Goal: Task Accomplishment & Management: Complete application form

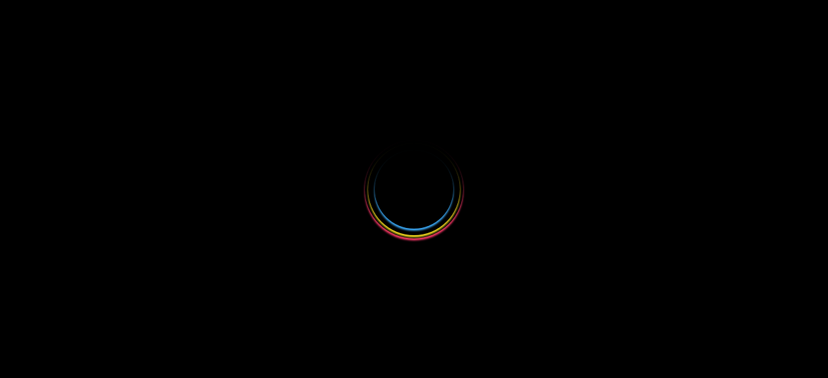
select select
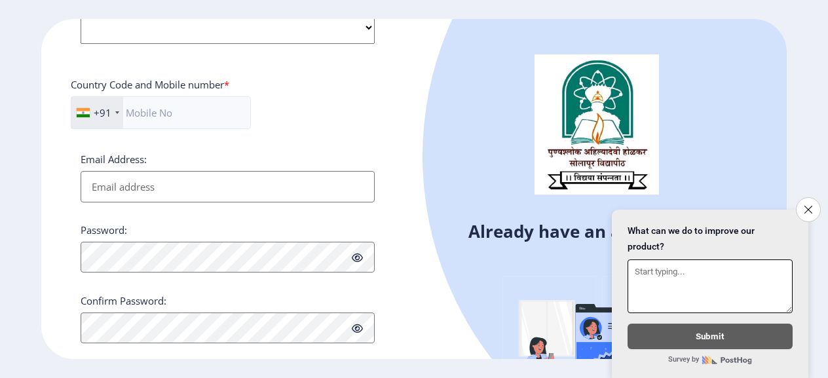
scroll to position [568, 0]
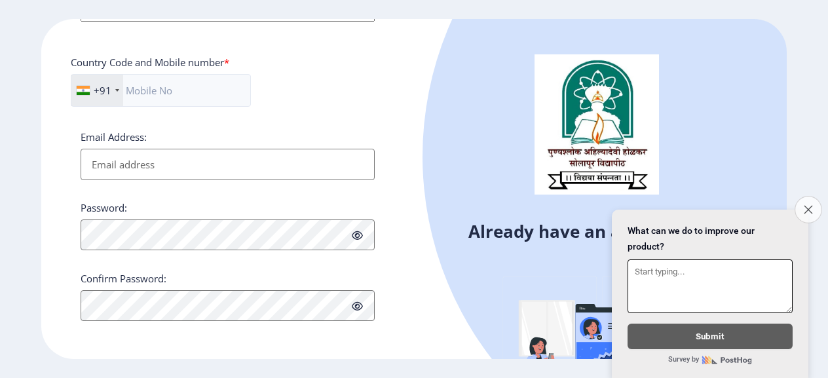
click at [803, 205] on icon "Close survey" at bounding box center [807, 209] width 9 height 9
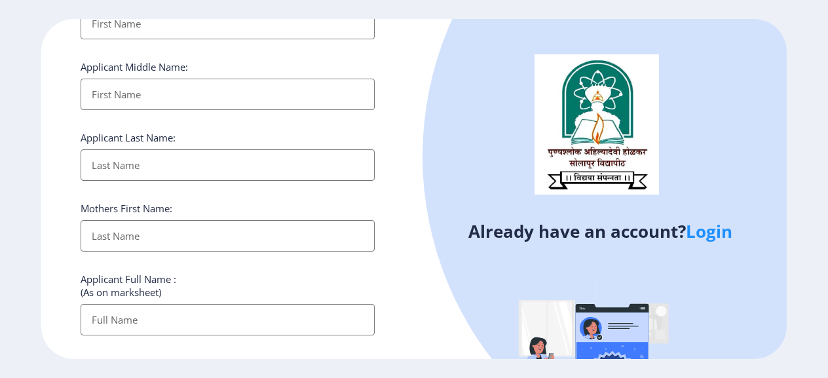
scroll to position [45, 0]
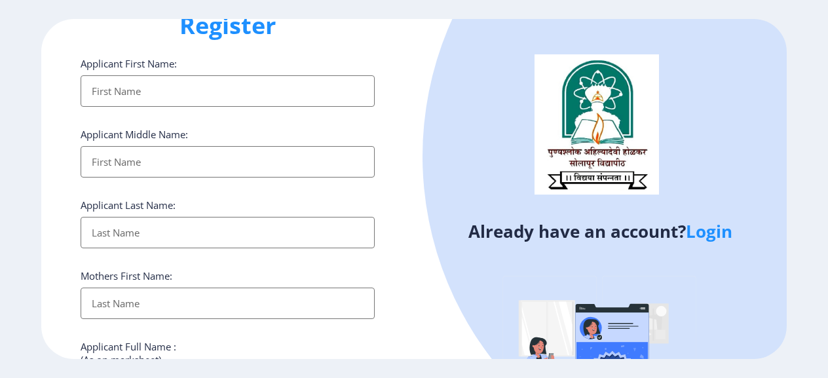
click at [219, 95] on input "Applicant First Name:" at bounding box center [228, 90] width 294 height 31
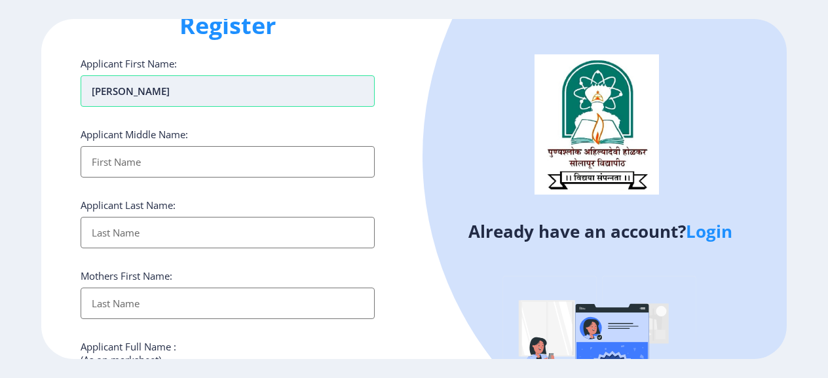
type input "[PERSON_NAME]"
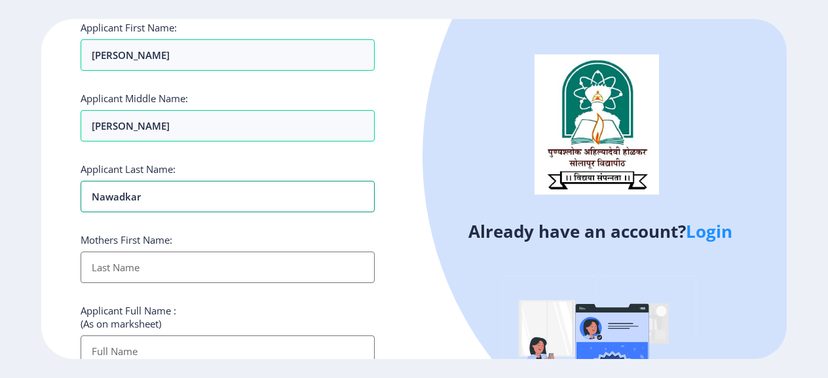
scroll to position [110, 0]
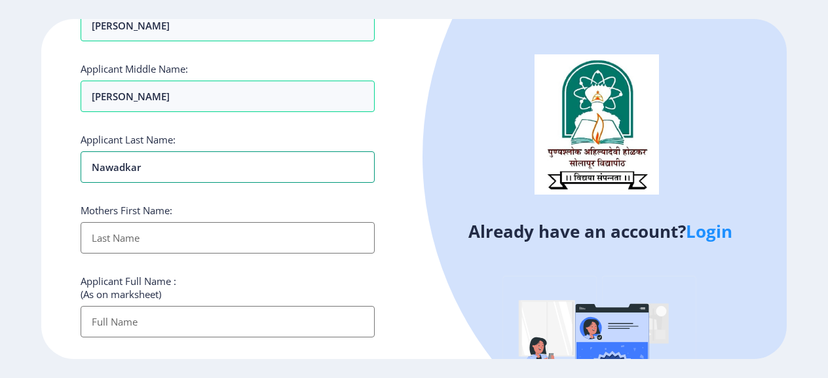
type input "Nawadkar"
click at [165, 228] on input "Applicant First Name:" at bounding box center [228, 237] width 294 height 31
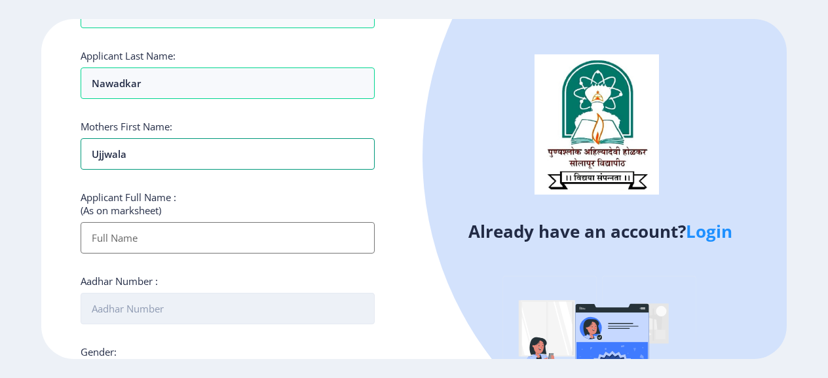
scroll to position [241, 0]
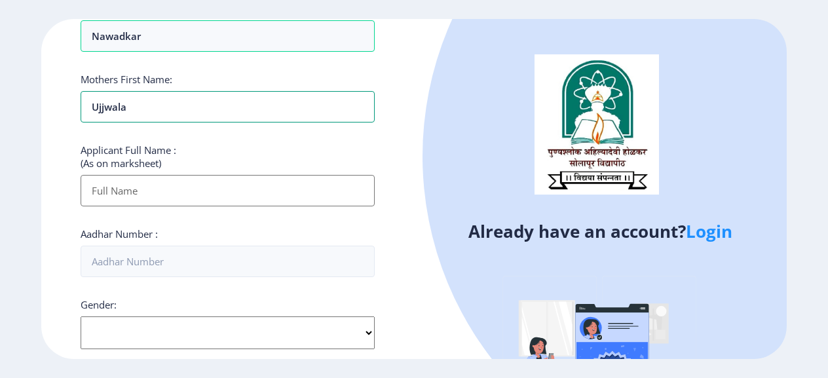
type input "Ujjwala"
click at [151, 188] on input "Applicant First Name:" at bounding box center [228, 190] width 294 height 31
click at [115, 35] on input "Nawadkar" at bounding box center [228, 35] width 294 height 31
type input "[PERSON_NAME]"
click at [139, 193] on input "Applicant First Name:" at bounding box center [228, 190] width 294 height 31
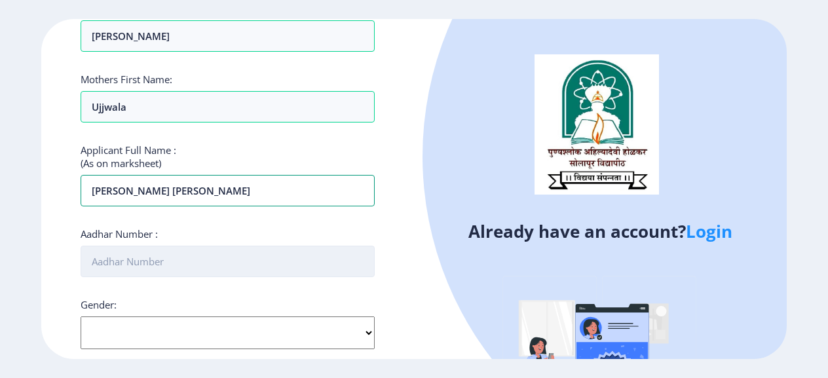
type input "[PERSON_NAME] [PERSON_NAME]"
click at [152, 254] on input "Aadhar Number :" at bounding box center [228, 261] width 294 height 31
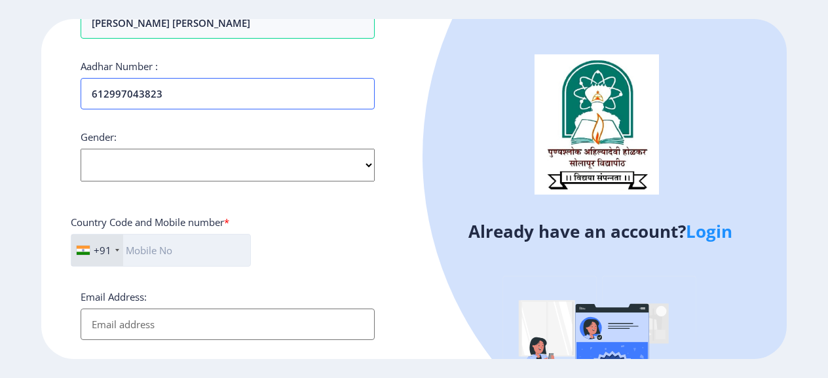
scroll to position [437, 0]
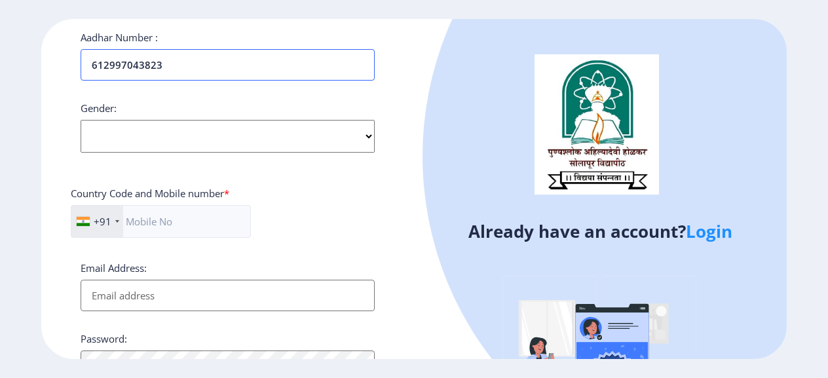
type input "612997043823"
click at [188, 134] on select "Select Gender [DEMOGRAPHIC_DATA] [DEMOGRAPHIC_DATA] Other" at bounding box center [228, 136] width 294 height 33
select select "[DEMOGRAPHIC_DATA]"
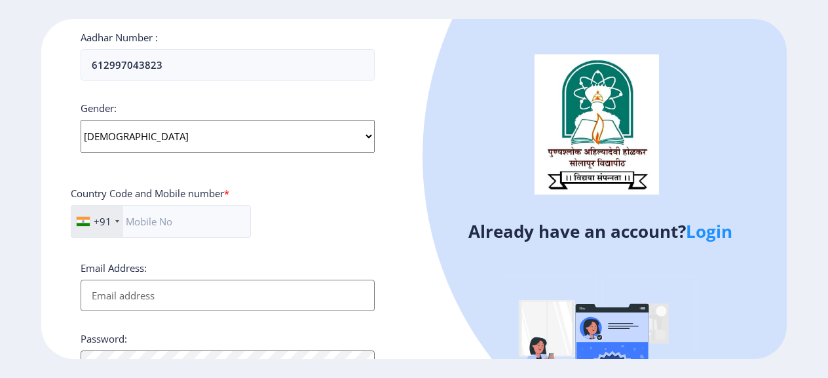
click at [81, 120] on select "Select Gender [DEMOGRAPHIC_DATA] [DEMOGRAPHIC_DATA] Other" at bounding box center [228, 136] width 294 height 33
click at [196, 208] on input "text" at bounding box center [161, 221] width 180 height 33
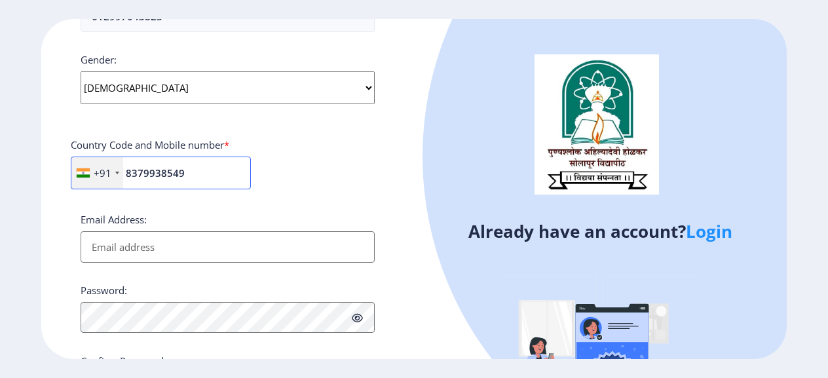
scroll to position [568, 0]
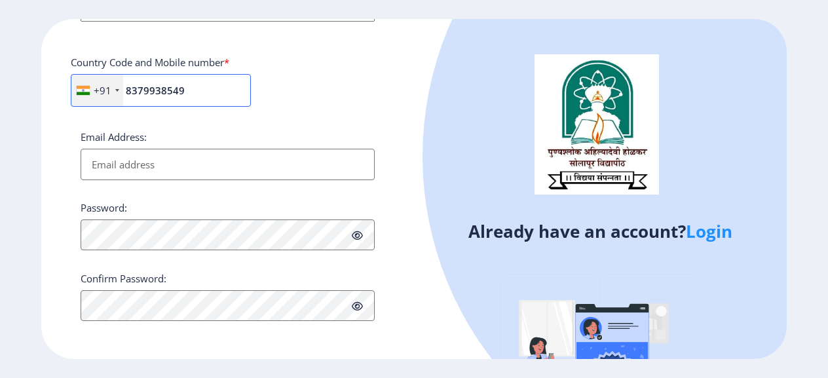
type input "8379938549"
click at [170, 169] on input "Email Address:" at bounding box center [228, 164] width 294 height 31
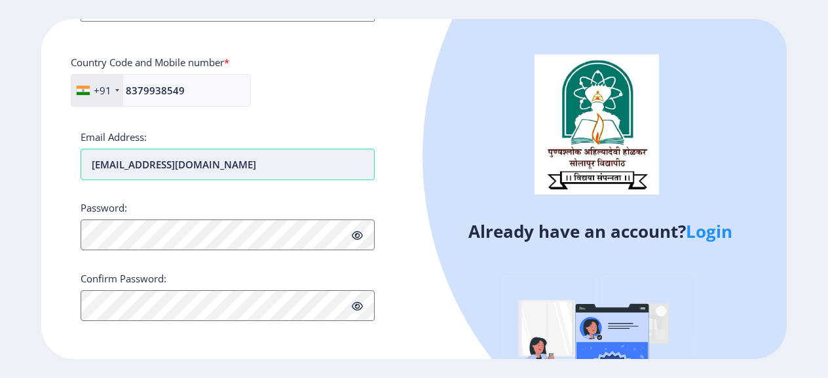
type input "[EMAIL_ADDRESS][DOMAIN_NAME]"
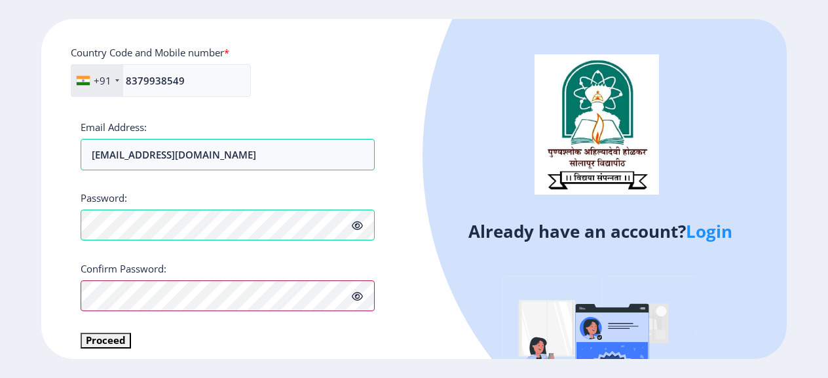
scroll to position [583, 0]
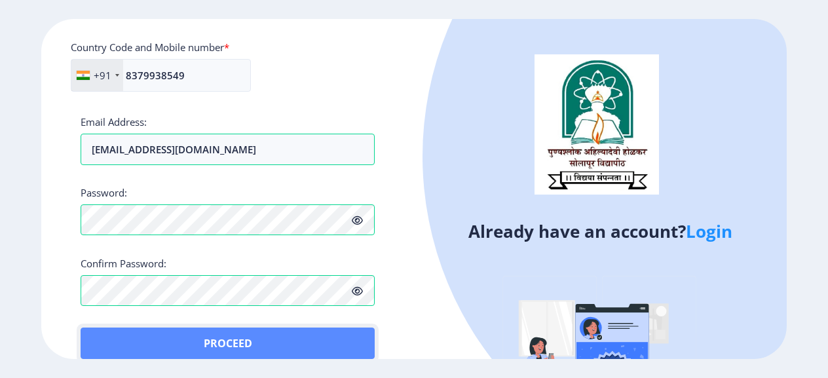
click at [99, 328] on button "Proceed" at bounding box center [228, 342] width 294 height 31
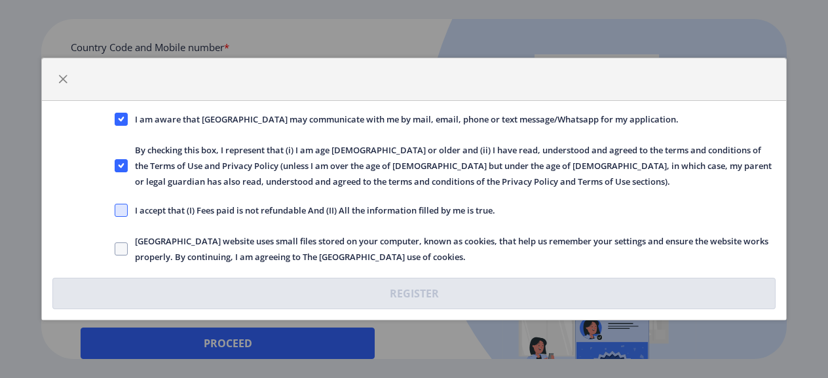
click at [123, 213] on span at bounding box center [121, 210] width 13 height 13
click at [115, 211] on input "I accept that (I) Fees paid is not refundable And (II) All the information fill…" at bounding box center [115, 210] width 1 height 1
checkbox input "true"
click at [122, 248] on span at bounding box center [121, 248] width 13 height 13
click at [115, 249] on input "[GEOGRAPHIC_DATA] website uses small files stored on your computer, known as co…" at bounding box center [115, 249] width 1 height 1
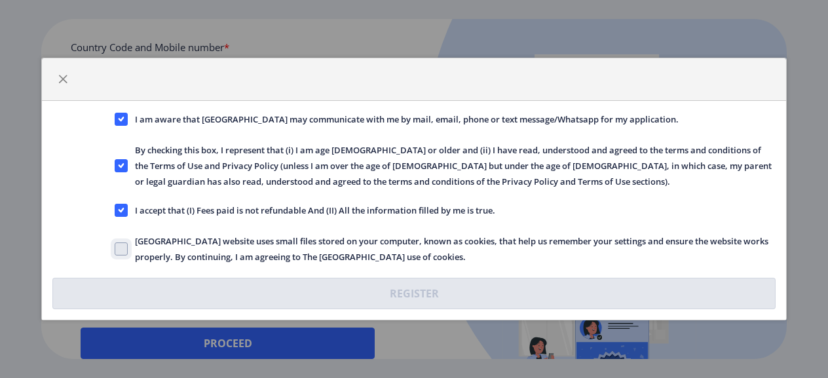
checkbox input "true"
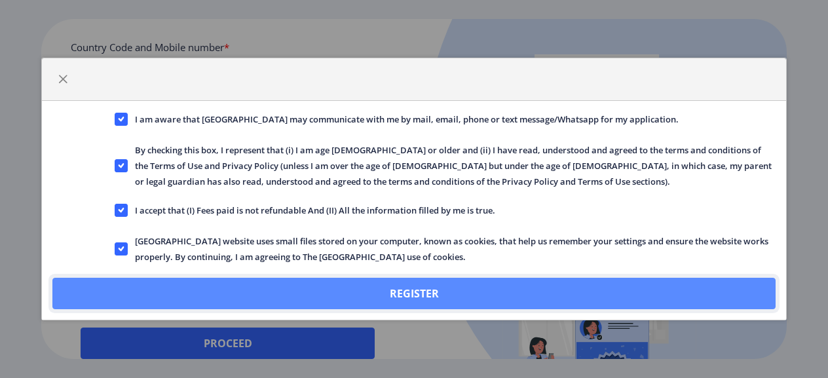
click at [405, 286] on button "Register" at bounding box center [413, 293] width 723 height 31
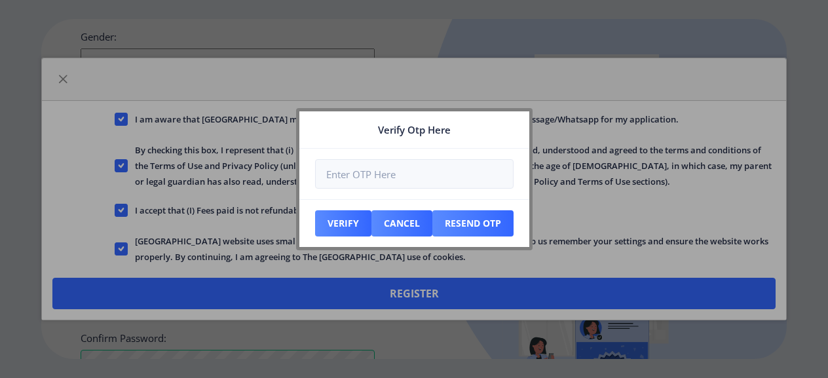
scroll to position [657, 0]
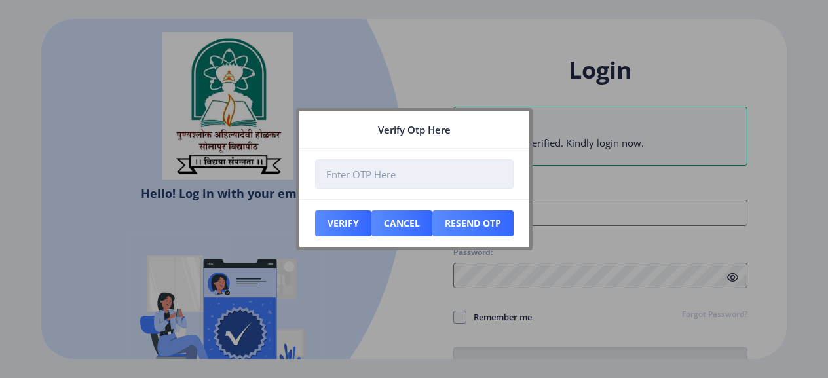
click at [408, 171] on input "number" at bounding box center [414, 173] width 198 height 29
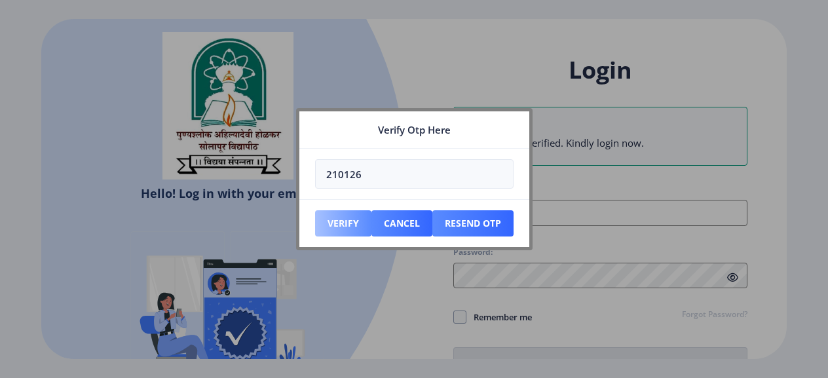
type input "210126"
click at [343, 221] on button "Verify" at bounding box center [343, 223] width 56 height 26
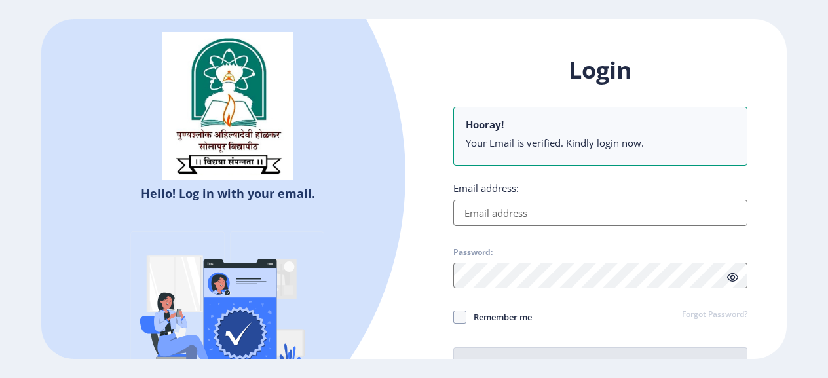
click at [520, 220] on input "Email address:" at bounding box center [600, 213] width 294 height 26
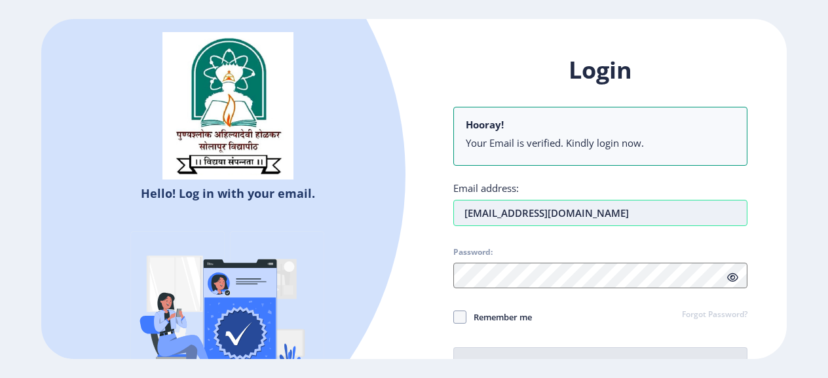
type input "[EMAIL_ADDRESS][DOMAIN_NAME]"
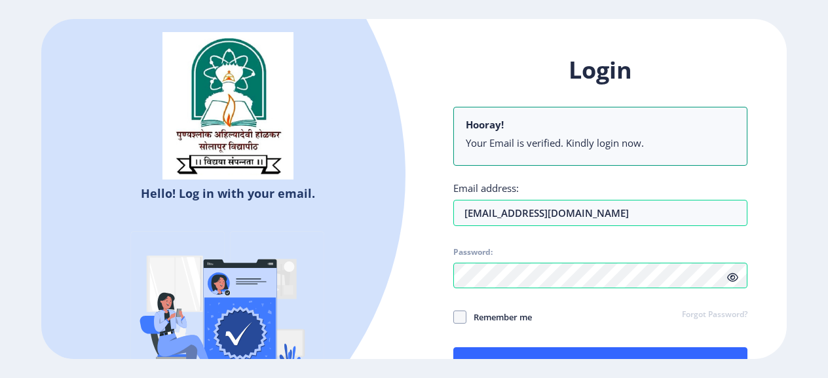
drag, startPoint x: 454, startPoint y: 314, endPoint x: 466, endPoint y: 323, distance: 14.5
click at [454, 314] on span at bounding box center [459, 316] width 13 height 13
click at [454, 317] on input "Remember me" at bounding box center [453, 317] width 1 height 1
checkbox input "true"
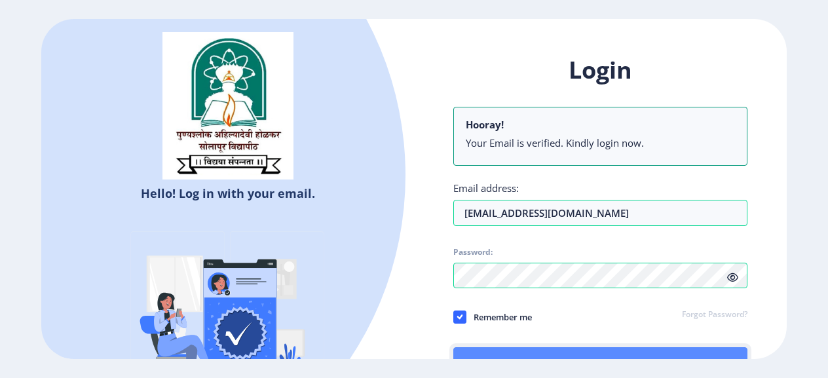
click at [529, 350] on button "Log In" at bounding box center [600, 362] width 294 height 31
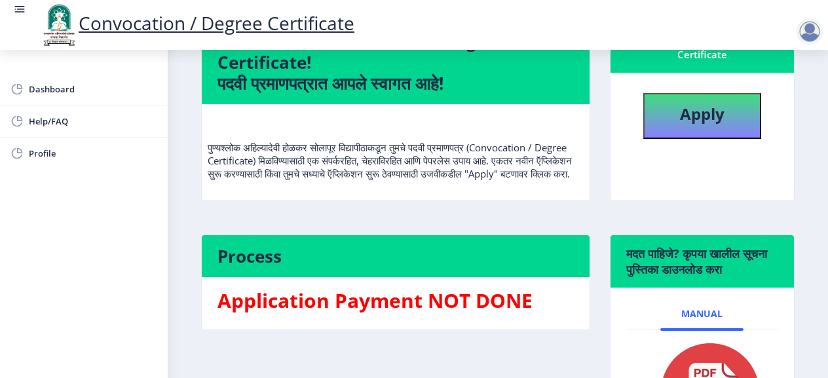
scroll to position [131, 0]
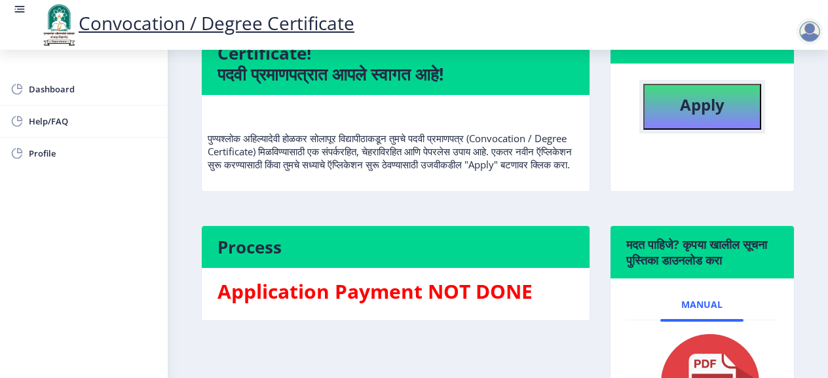
click at [685, 121] on button "Apply" at bounding box center [702, 107] width 118 height 46
select select
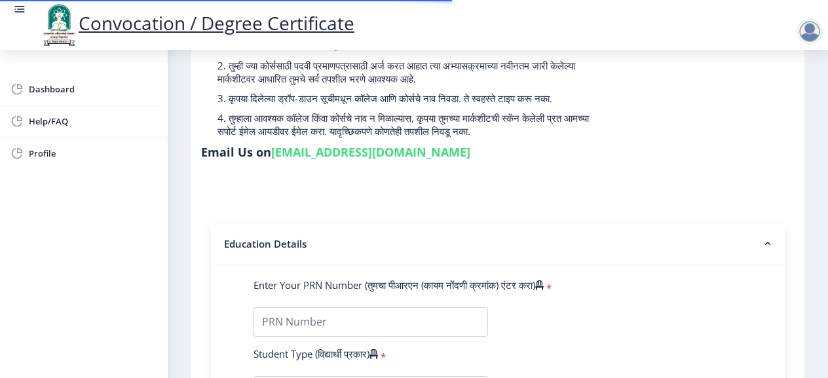
scroll to position [262, 0]
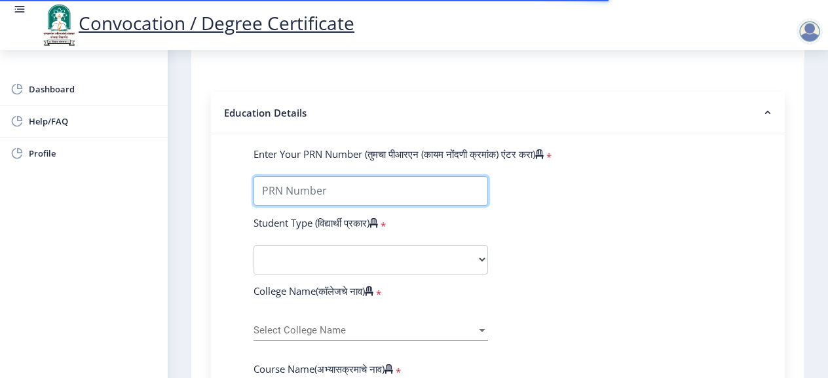
click at [358, 185] on input "Enter Your PRN Number (तुमचा पीआरएन (कायम नोंदणी क्रमांक) एंटर करा)" at bounding box center [370, 190] width 234 height 29
type input "2017032500294367"
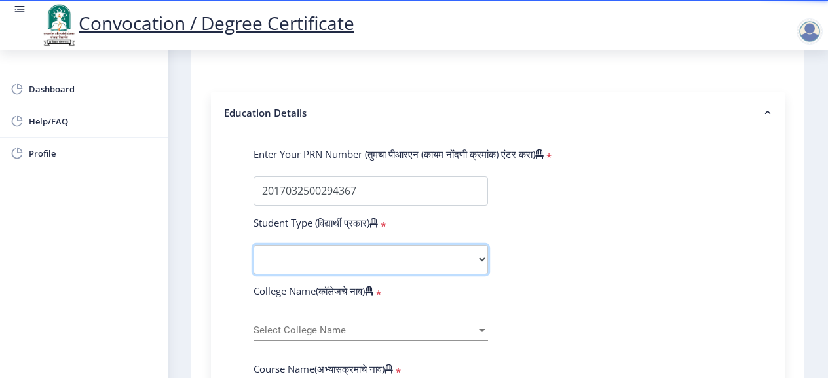
click at [445, 258] on select "Select Student Type Regular External" at bounding box center [370, 259] width 234 height 29
select select "Regular"
click at [253, 245] on select "Select Student Type Regular External" at bounding box center [370, 259] width 234 height 29
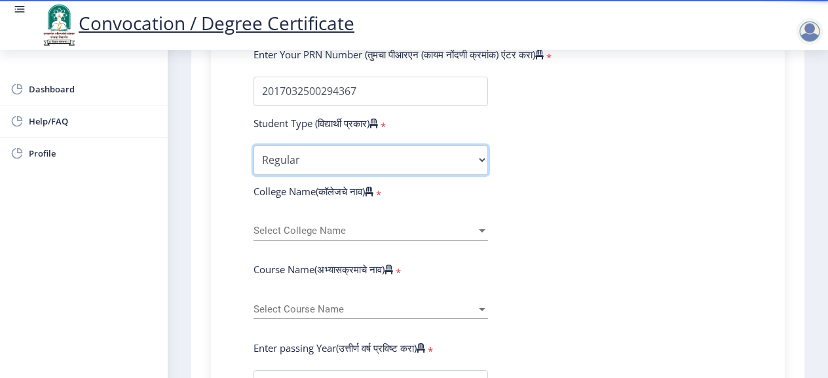
scroll to position [393, 0]
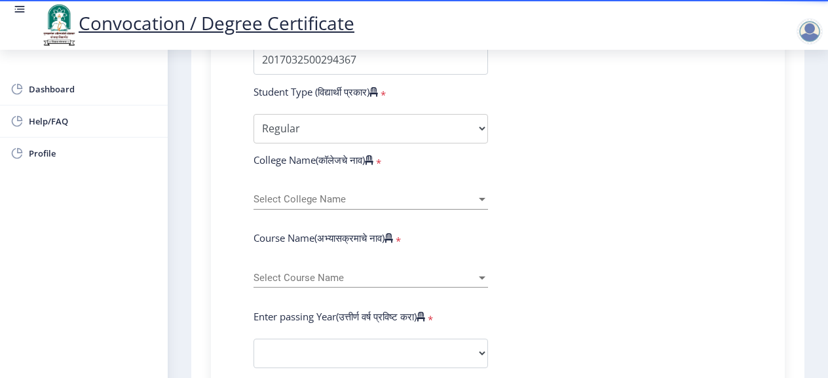
click at [386, 200] on span "Select College Name" at bounding box center [364, 199] width 223 height 11
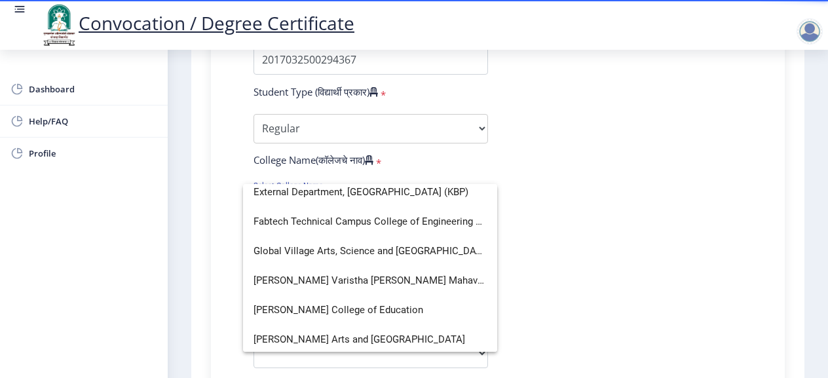
scroll to position [0, 0]
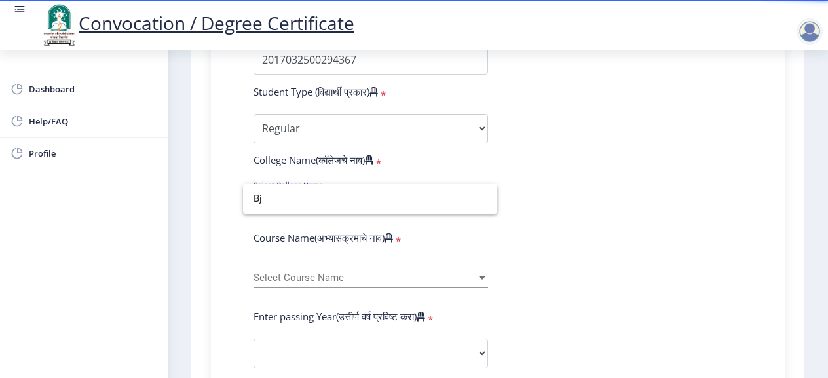
type input "B"
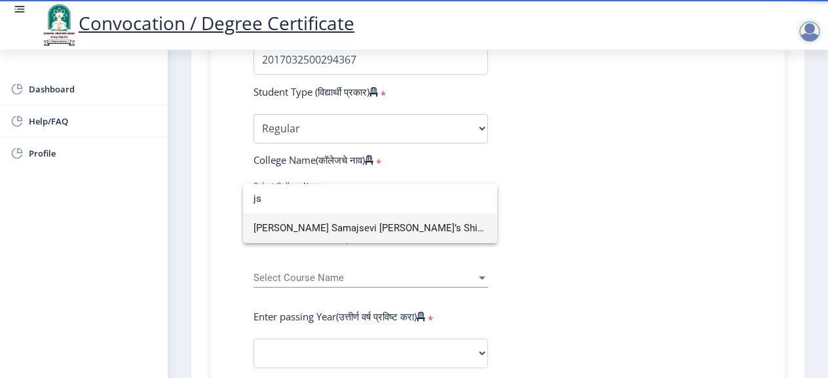
type input "j"
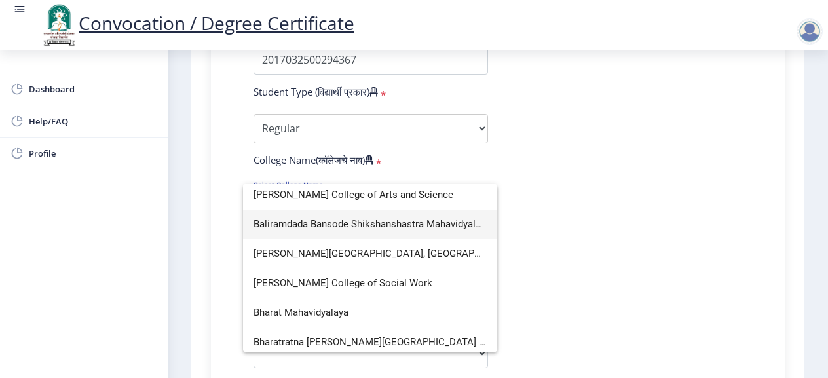
scroll to position [327, 0]
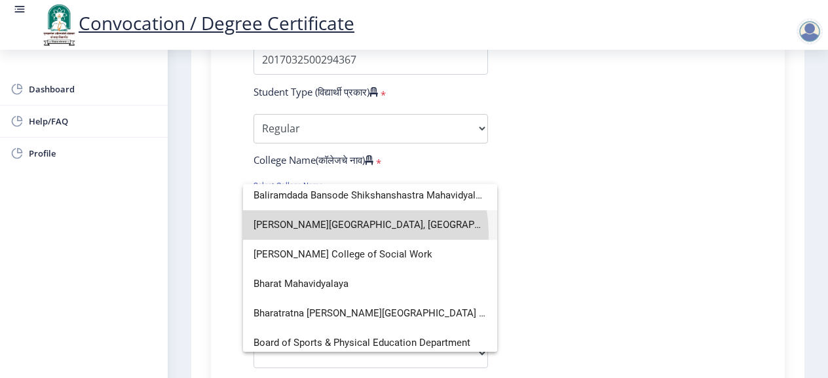
click at [348, 234] on span "[PERSON_NAME][GEOGRAPHIC_DATA], [GEOGRAPHIC_DATA]" at bounding box center [369, 224] width 233 height 29
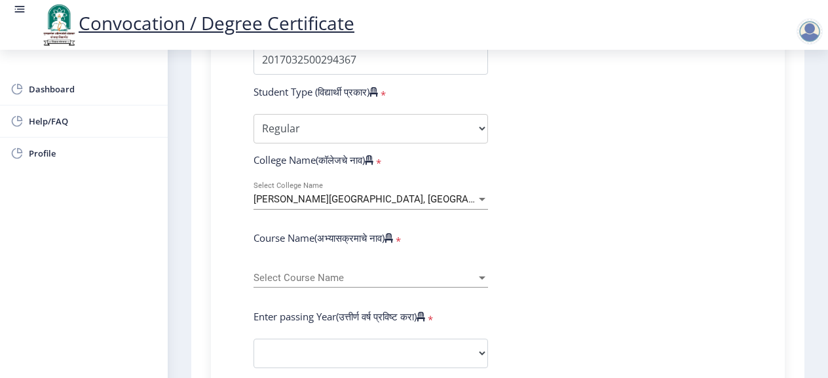
scroll to position [458, 0]
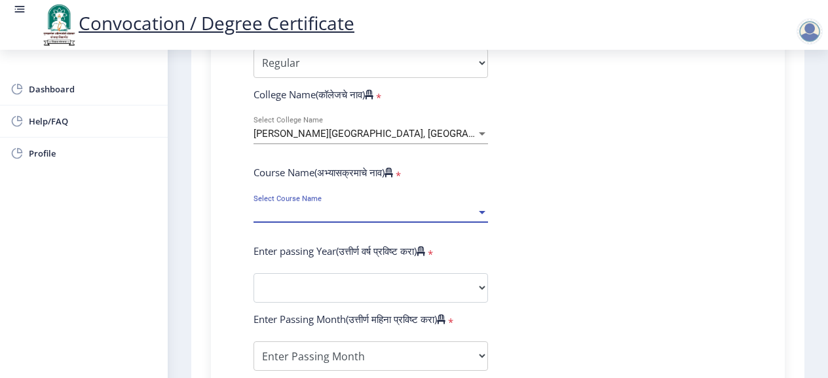
click at [350, 215] on span "Select Course Name" at bounding box center [364, 212] width 223 height 11
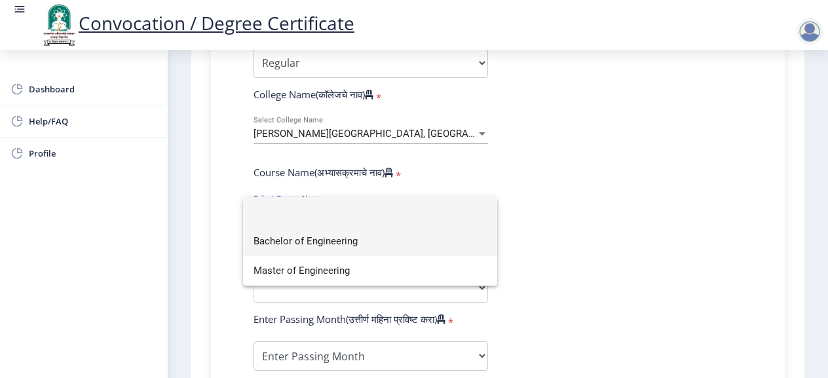
click at [351, 238] on span "Bachelor of Engineering" at bounding box center [369, 241] width 233 height 29
select select
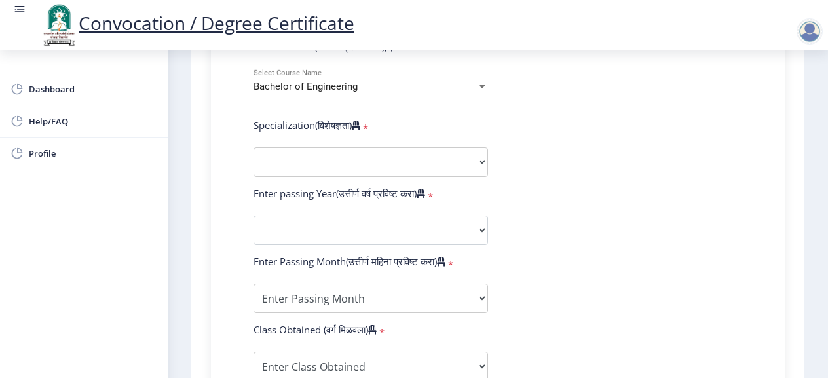
scroll to position [589, 0]
